Goal: Check status: Check status

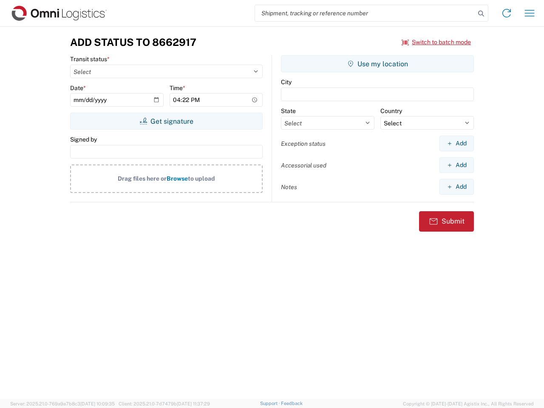
click at [365, 13] on input "search" at bounding box center [365, 13] width 220 height 16
click at [481, 14] on icon at bounding box center [482, 14] width 12 height 12
click at [507, 13] on icon at bounding box center [507, 13] width 14 height 14
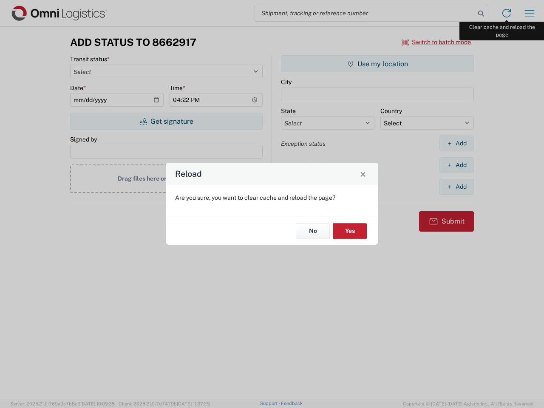
click at [530, 13] on div "Reload Are you sure, you want to clear cache and reload the page? No Yes" at bounding box center [272, 204] width 544 height 408
click at [437, 42] on div "Reload Are you sure, you want to clear cache and reload the page? No Yes" at bounding box center [272, 204] width 544 height 408
click at [166, 121] on div "Reload Are you sure, you want to clear cache and reload the page? No Yes" at bounding box center [272, 204] width 544 height 408
click at [378, 64] on div "Reload Are you sure, you want to clear cache and reload the page? No Yes" at bounding box center [272, 204] width 544 height 408
click at [457, 143] on div "Reload Are you sure, you want to clear cache and reload the page? No Yes" at bounding box center [272, 204] width 544 height 408
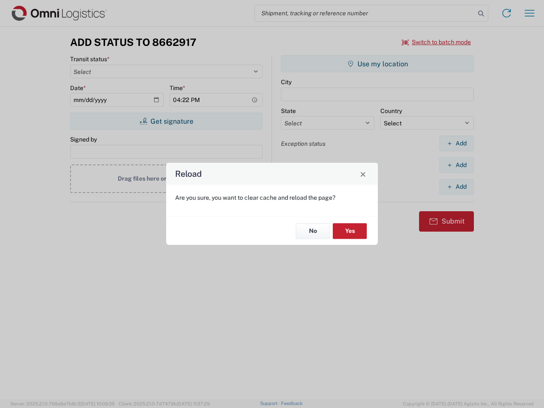
click at [457, 165] on div "Reload Are you sure, you want to clear cache and reload the page? No Yes" at bounding box center [272, 204] width 544 height 408
click at [457, 187] on div "Reload Are you sure, you want to clear cache and reload the page? No Yes" at bounding box center [272, 204] width 544 height 408
